Goal: Task Accomplishment & Management: Use online tool/utility

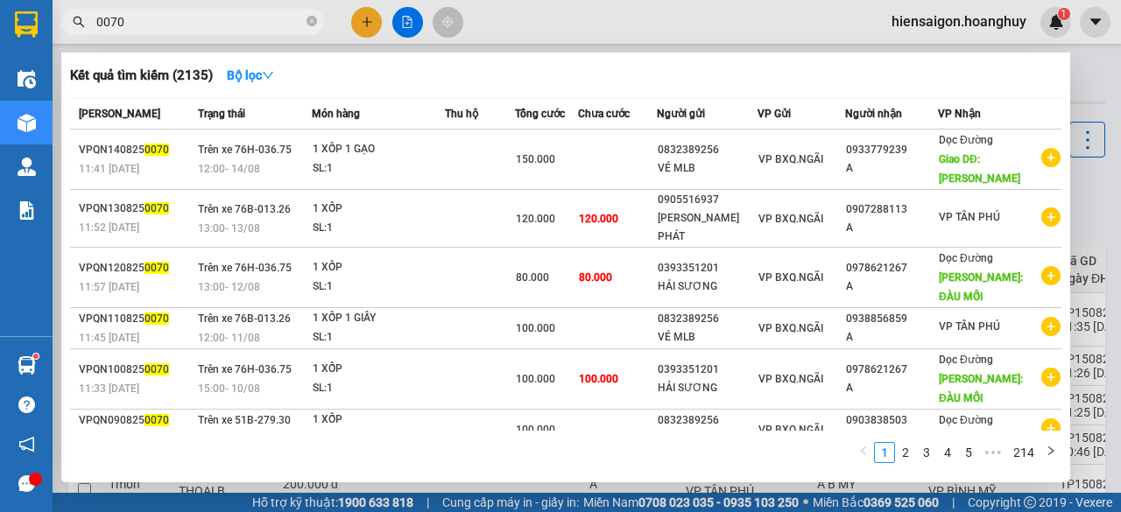
click at [403, 18] on div at bounding box center [560, 256] width 1121 height 512
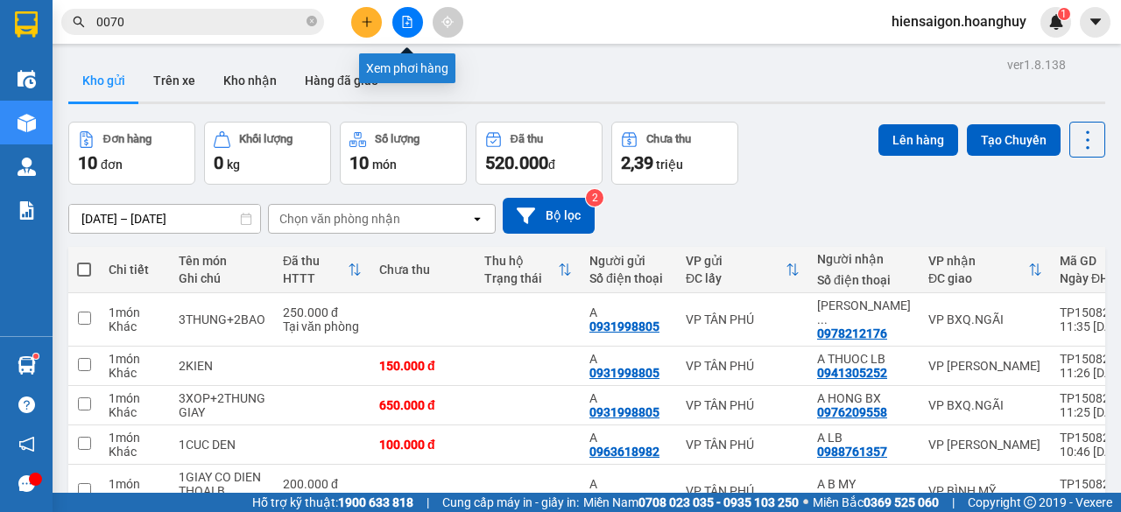
click at [405, 18] on icon "file-add" at bounding box center [407, 22] width 12 height 12
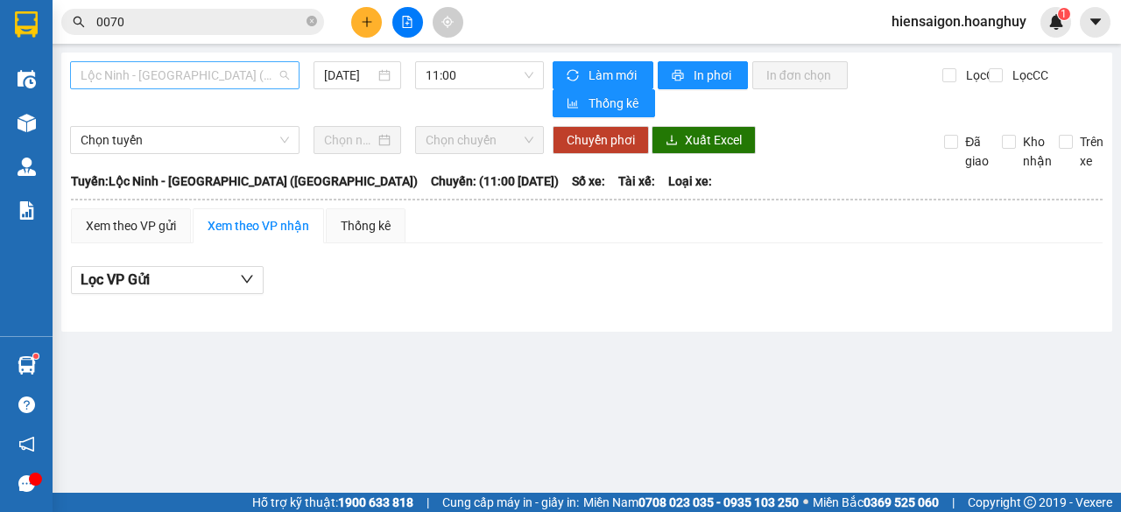
click at [168, 69] on span "Lộc Ninh - [GEOGRAPHIC_DATA] ([GEOGRAPHIC_DATA])" at bounding box center [185, 75] width 208 height 26
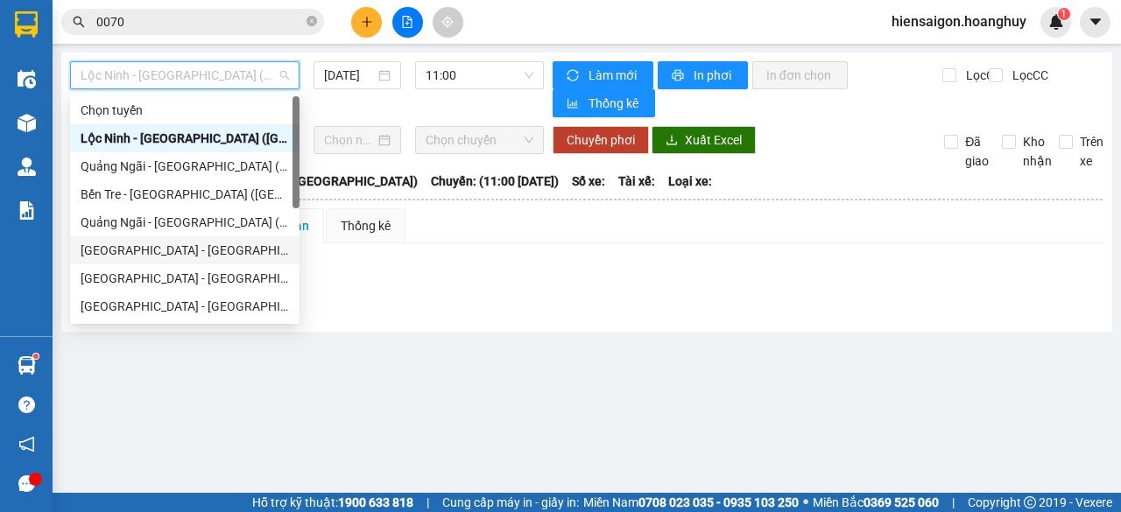
click at [149, 246] on div "[GEOGRAPHIC_DATA] - [GEOGRAPHIC_DATA] ([GEOGRAPHIC_DATA])" at bounding box center [185, 250] width 208 height 19
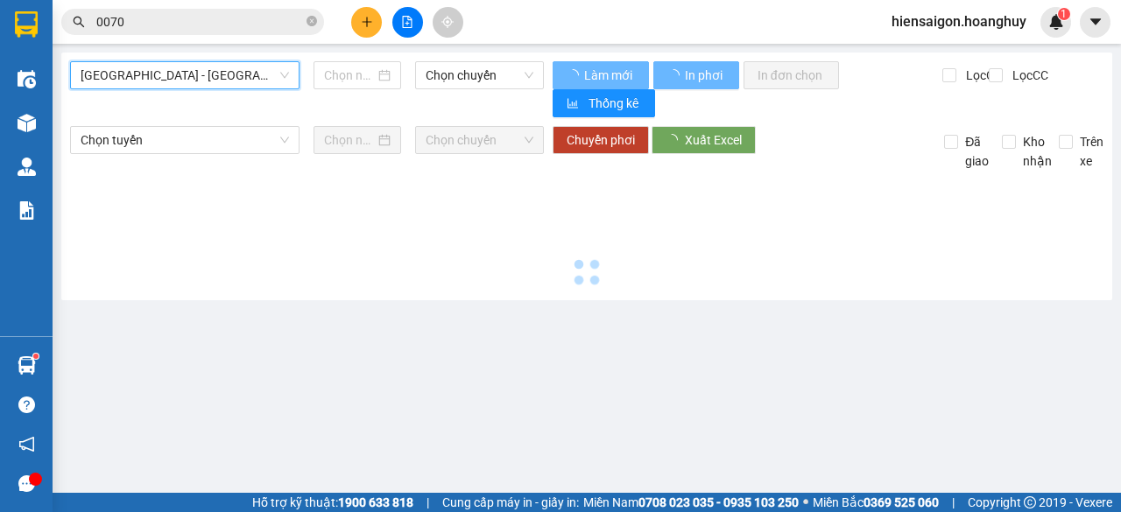
type input "[DATE]"
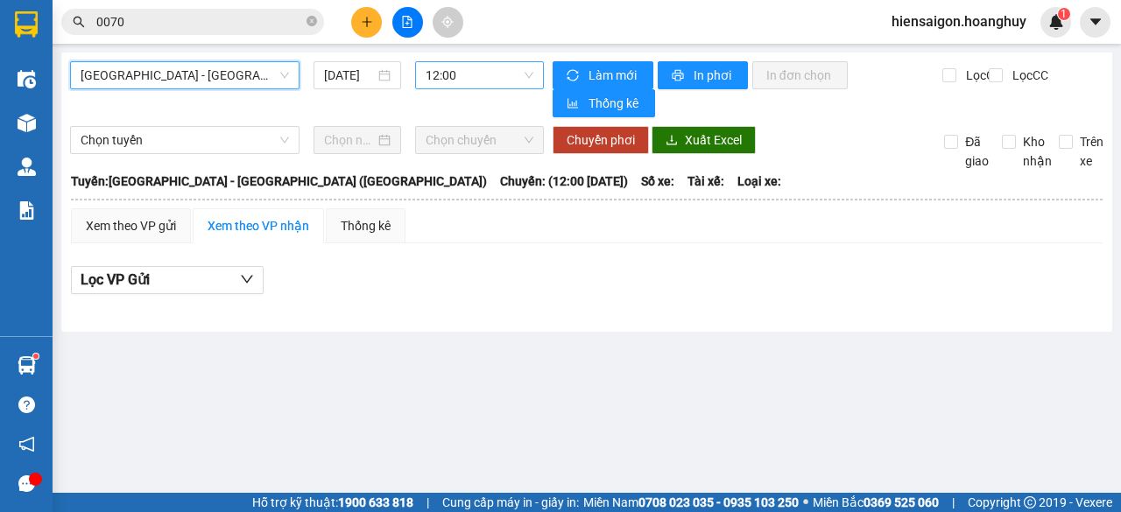
click at [465, 76] on span "12:00" at bounding box center [479, 75] width 107 height 26
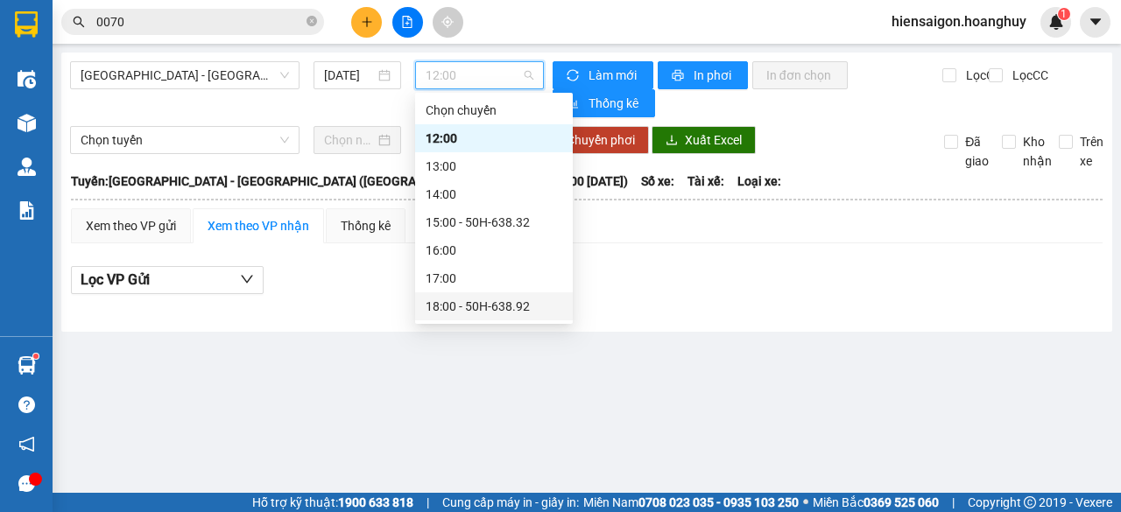
click at [490, 316] on div "18:00 - 50H-638.92" at bounding box center [494, 307] width 158 height 28
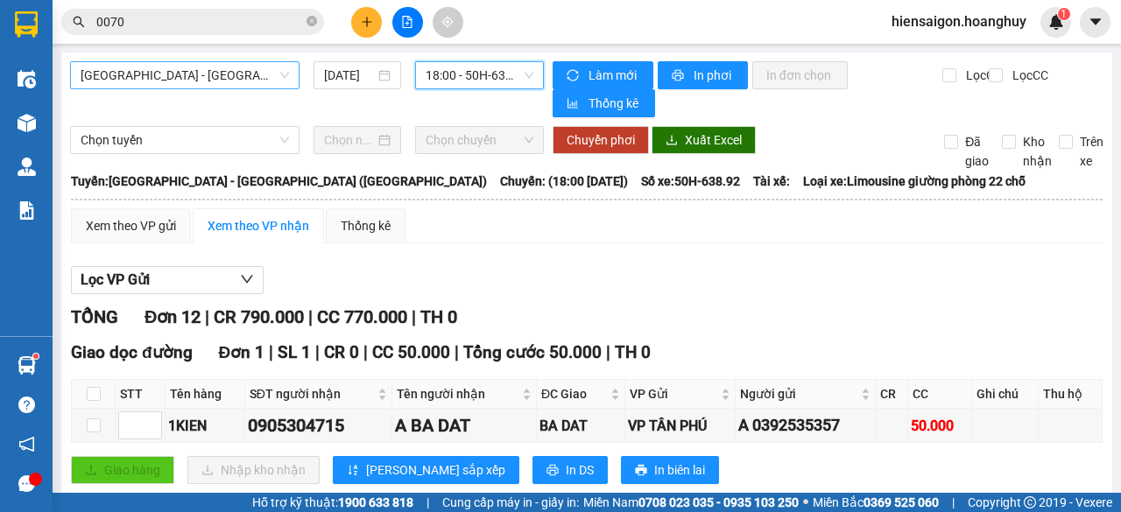
click at [217, 82] on span "[GEOGRAPHIC_DATA] - [GEOGRAPHIC_DATA] ([GEOGRAPHIC_DATA])" at bounding box center [185, 75] width 208 height 26
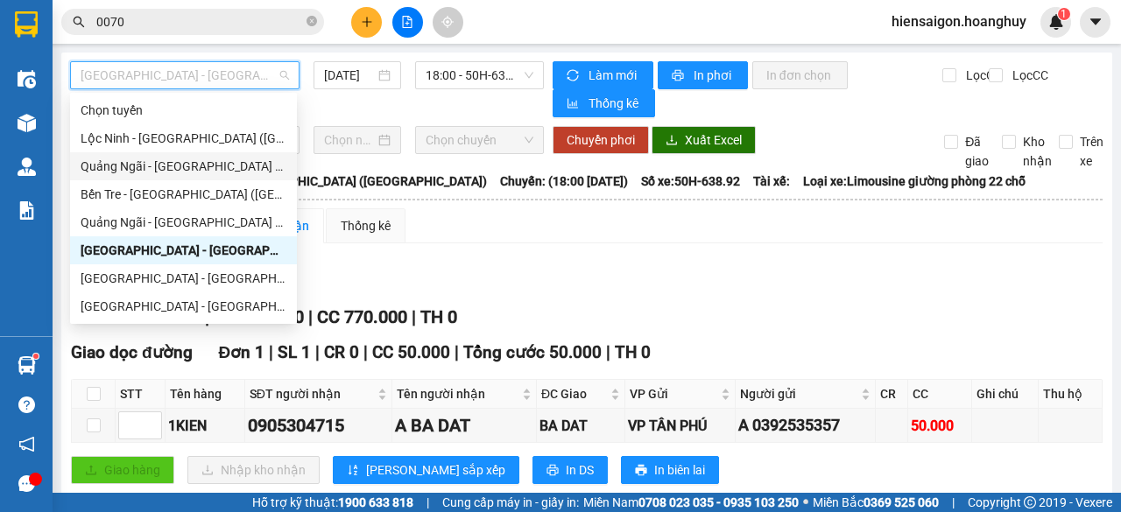
click at [184, 166] on div "Quảng Ngãi - [GEOGRAPHIC_DATA] ([GEOGRAPHIC_DATA])" at bounding box center [184, 166] width 206 height 19
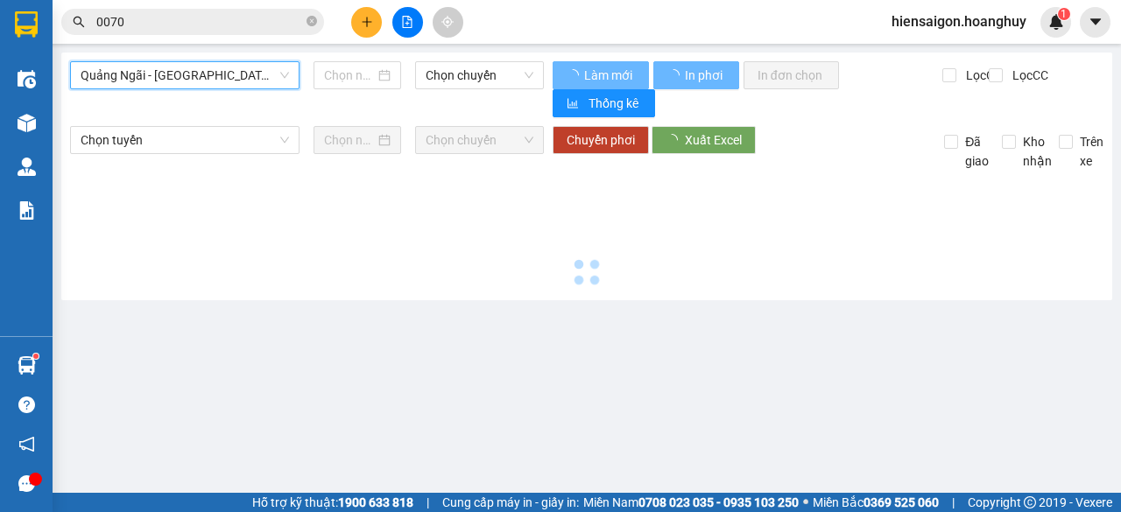
type input "[DATE]"
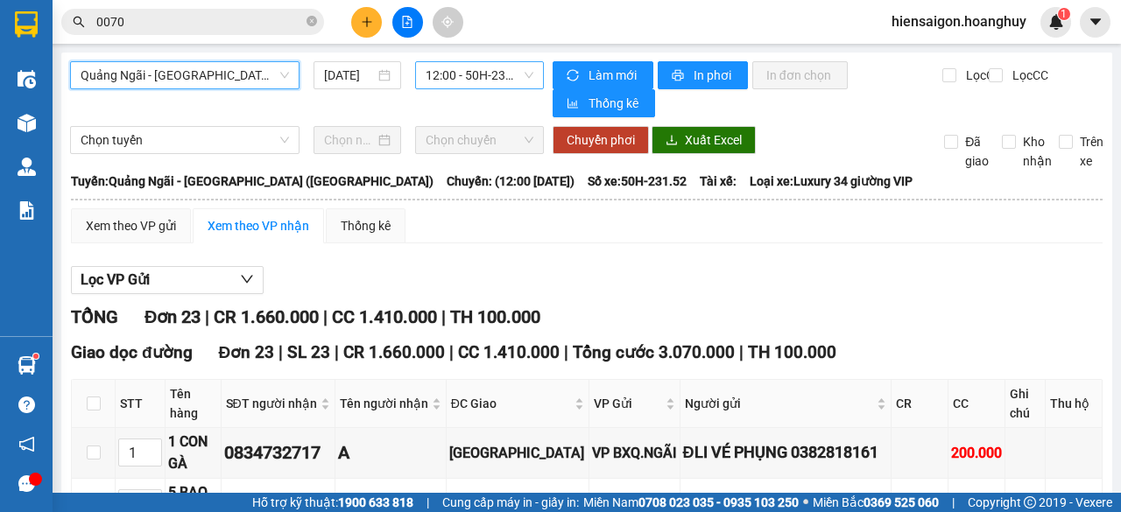
click at [463, 80] on span "12:00 - 50H-231.52" at bounding box center [479, 75] width 107 height 26
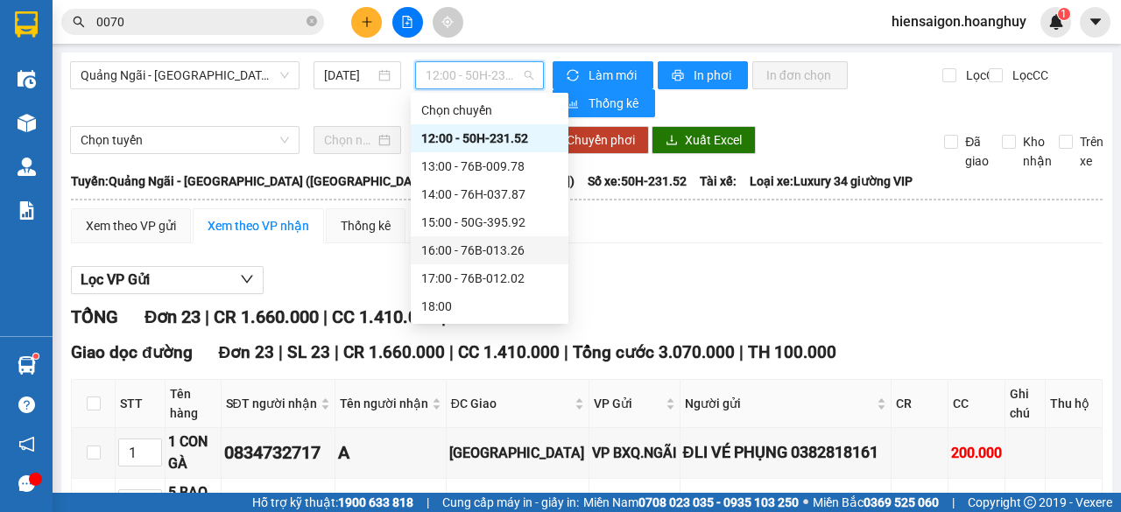
click at [501, 257] on div "16:00 - 76B-013.26" at bounding box center [489, 250] width 137 height 19
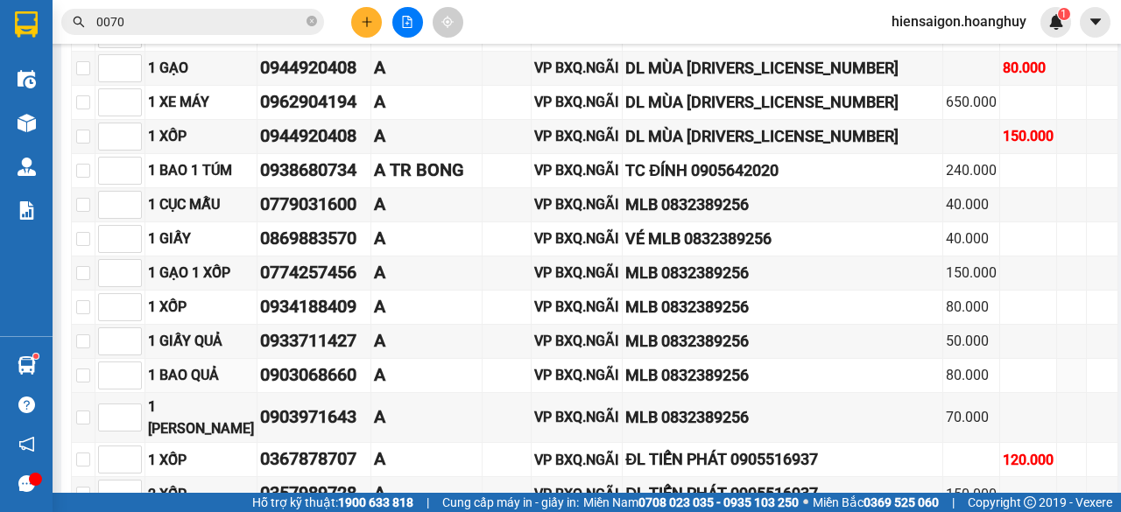
scroll to position [962, 0]
